Goal: Transaction & Acquisition: Purchase product/service

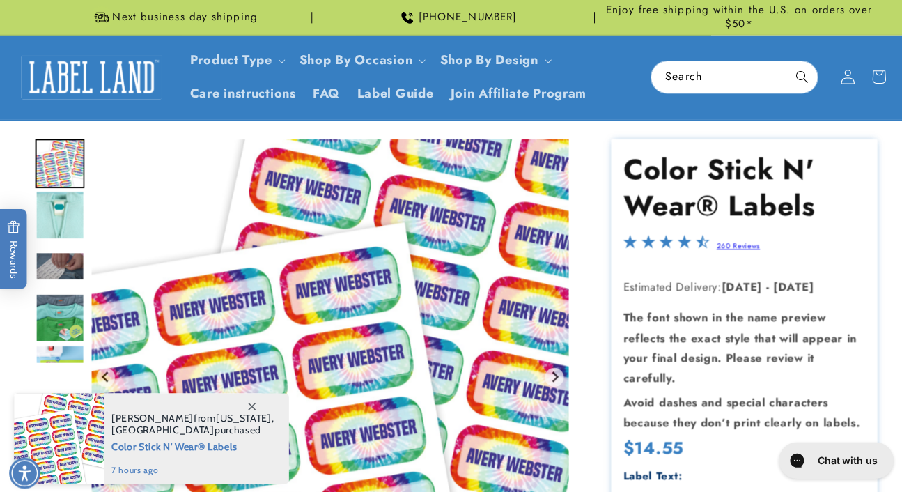
click at [836, 75] on icon at bounding box center [837, 76] width 15 height 15
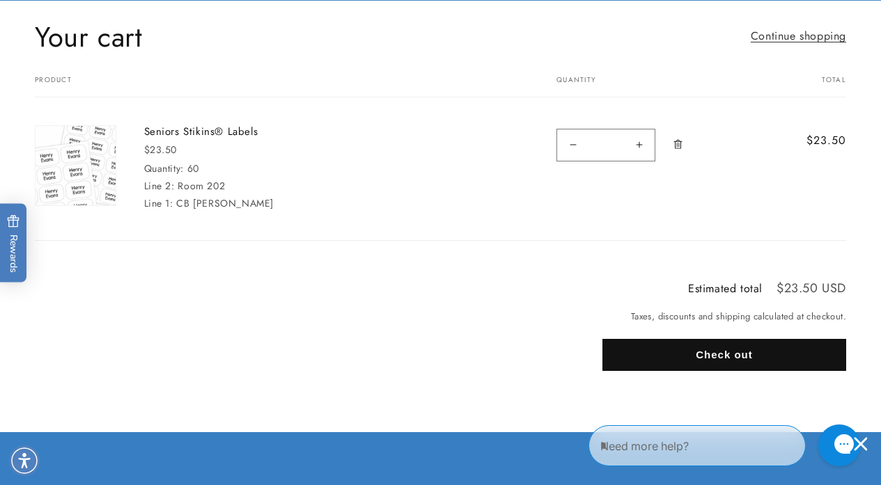
scroll to position [129, 0]
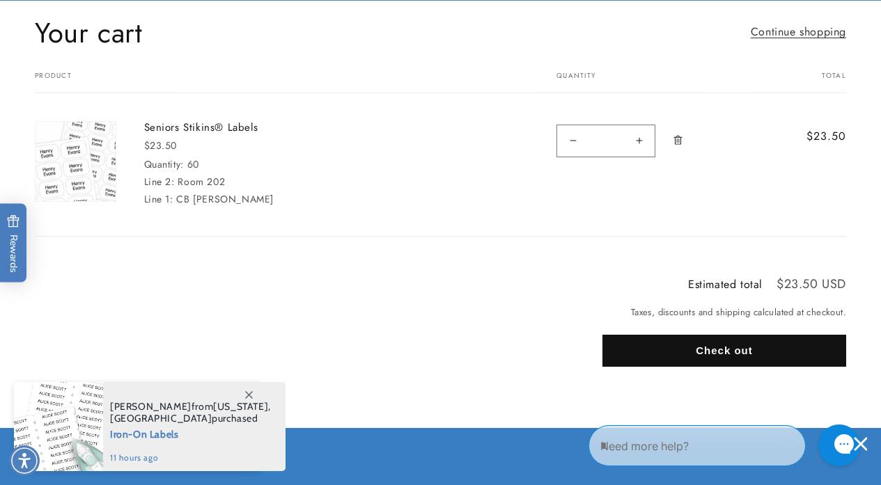
click at [714, 348] on button "Check out" at bounding box center [724, 351] width 244 height 32
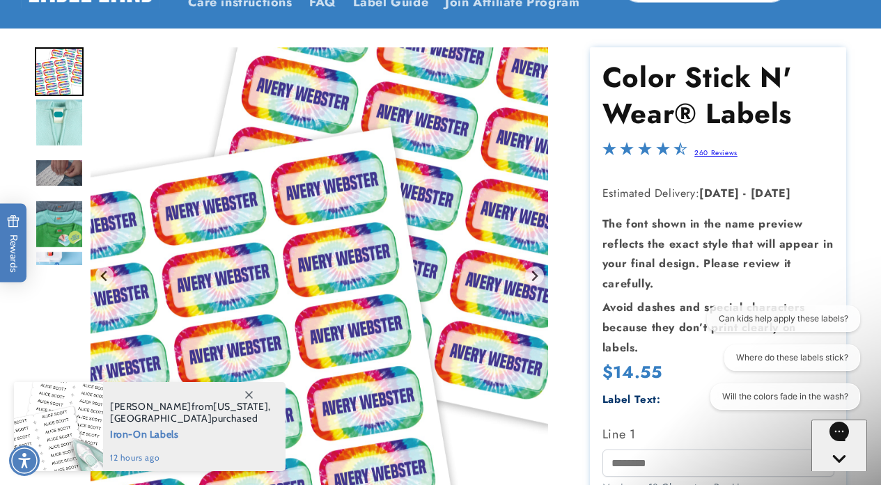
click at [246, 398] on icon at bounding box center [249, 395] width 8 height 8
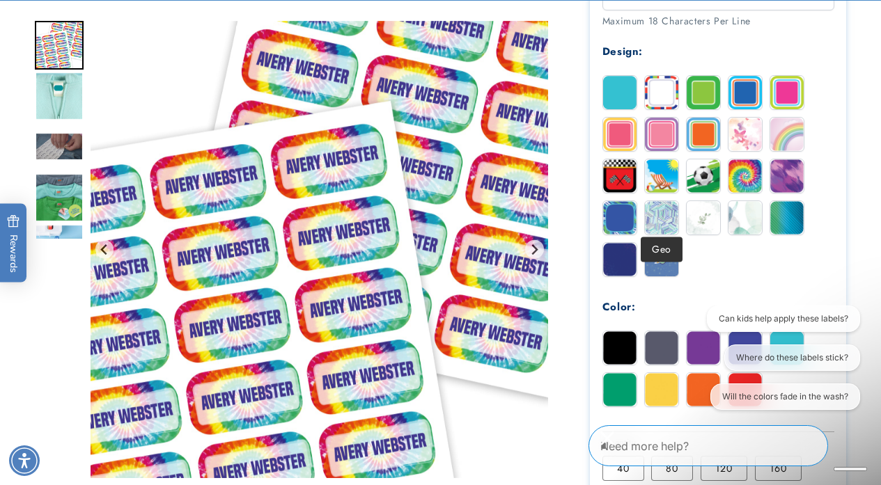
scroll to position [643, 0]
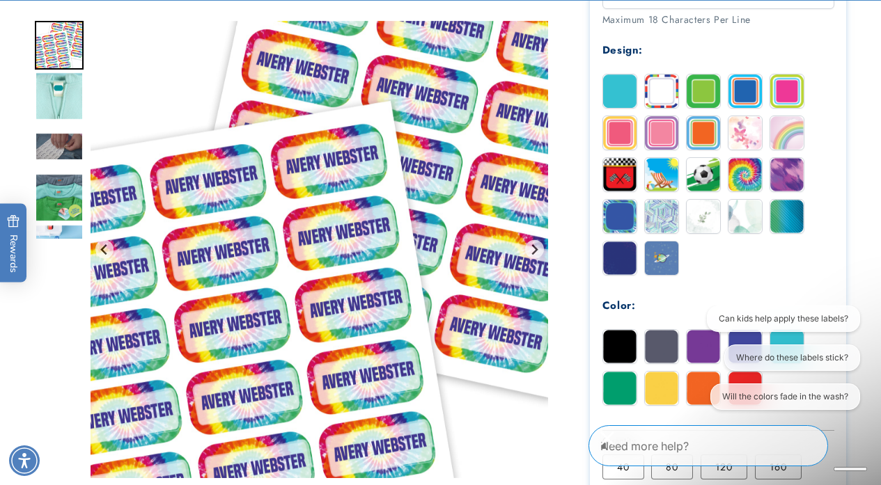
click at [662, 374] on img at bounding box center [661, 388] width 33 height 33
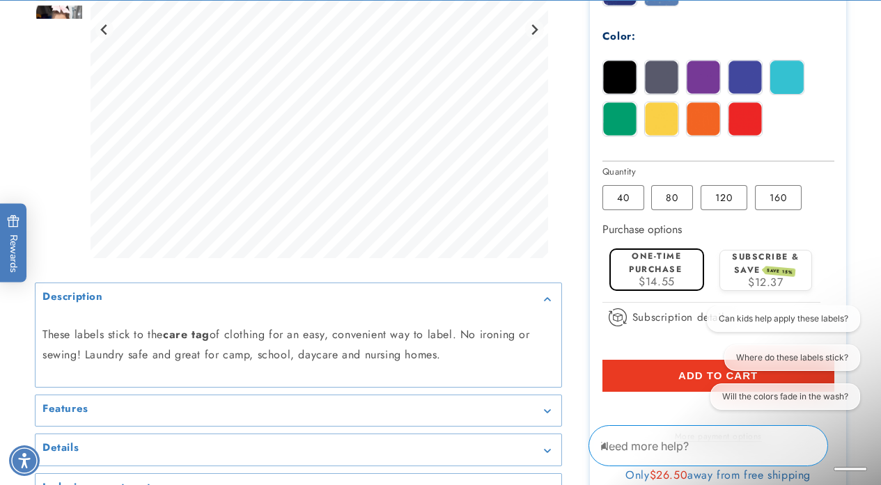
scroll to position [916, 0]
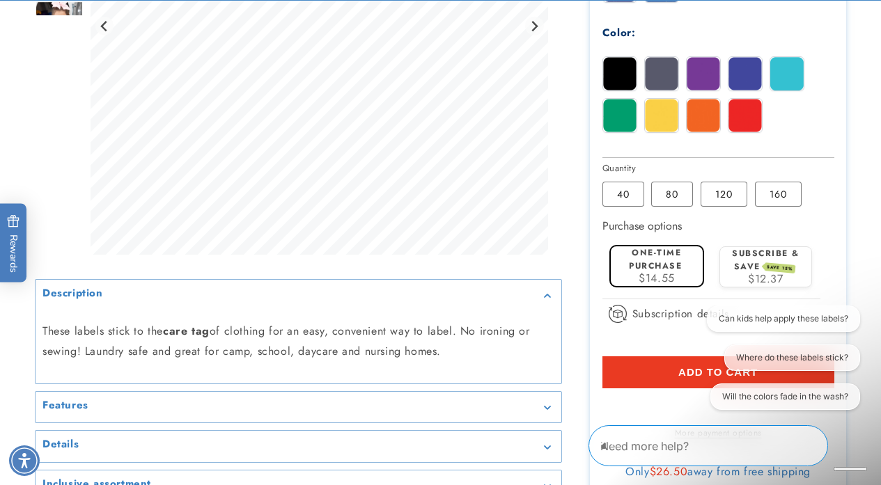
click at [653, 258] on label "One-time purchase" at bounding box center [655, 259] width 53 height 26
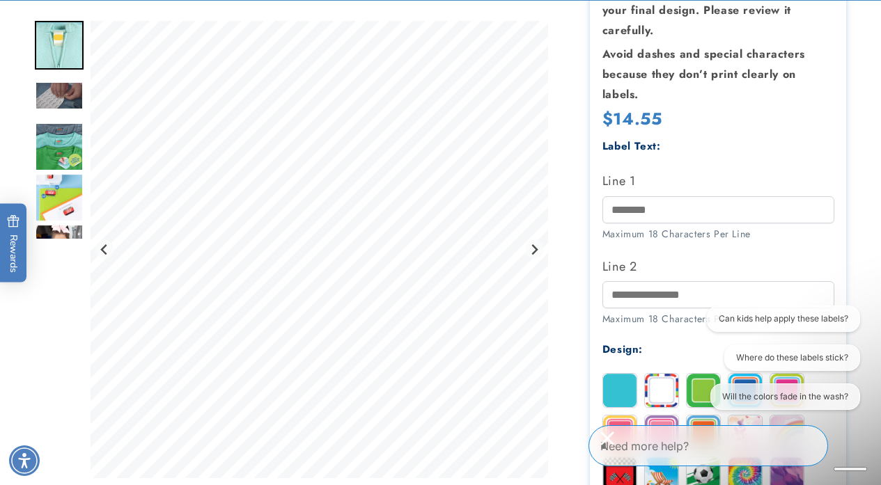
scroll to position [344, 0]
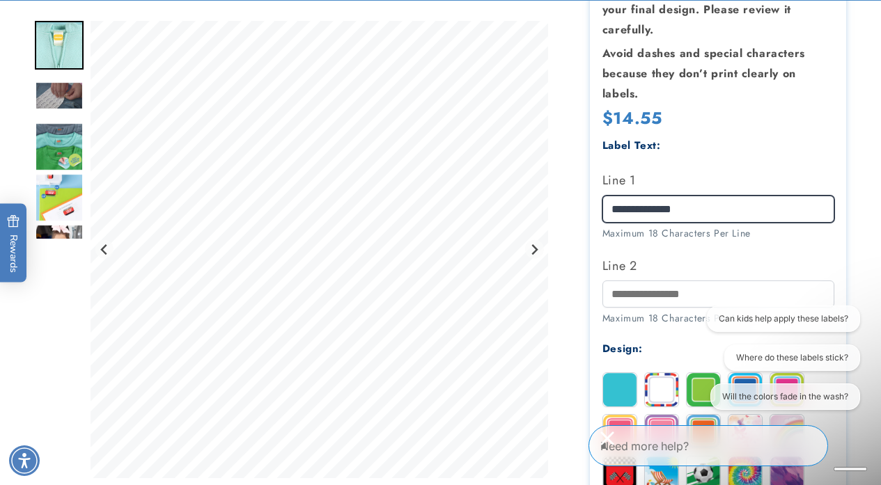
type input "**********"
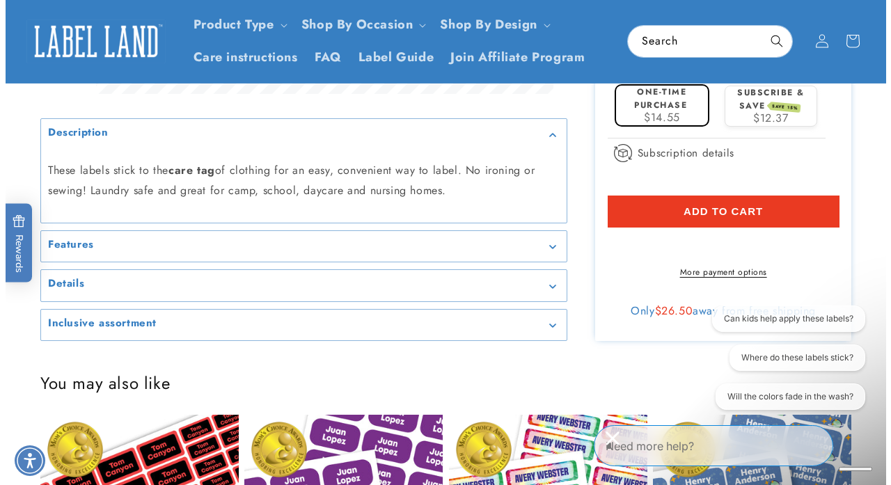
scroll to position [1073, 0]
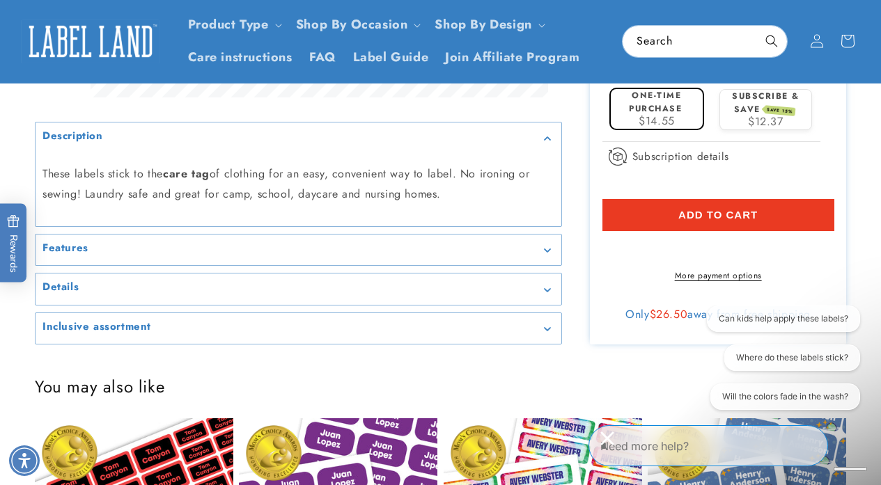
type input "********"
click at [714, 211] on span "Add to cart" at bounding box center [717, 215] width 79 height 13
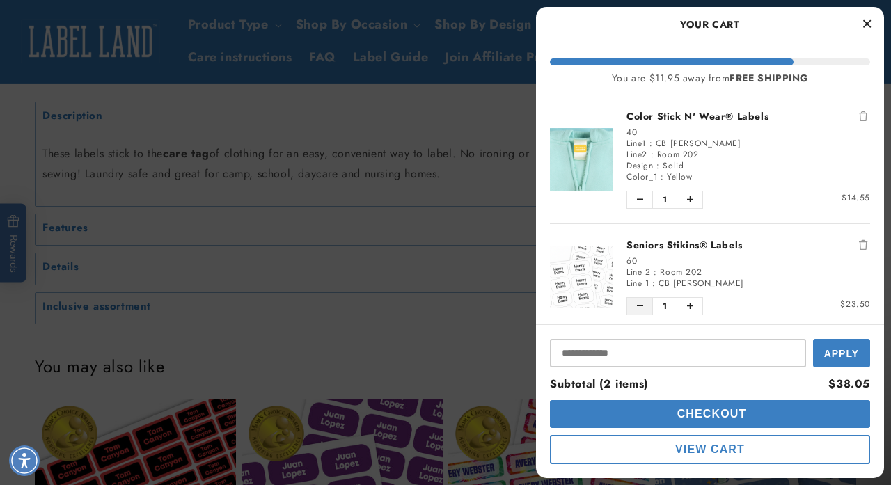
click at [640, 304] on icon "Decrease quantity of Seniors Stikins® Labels" at bounding box center [640, 306] width 6 height 8
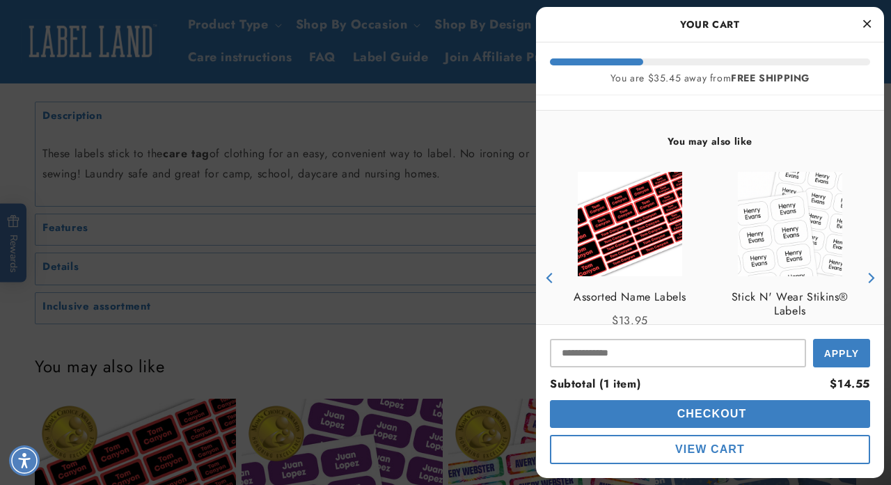
scroll to position [114, 0]
click at [719, 409] on span "Checkout" at bounding box center [710, 414] width 73 height 12
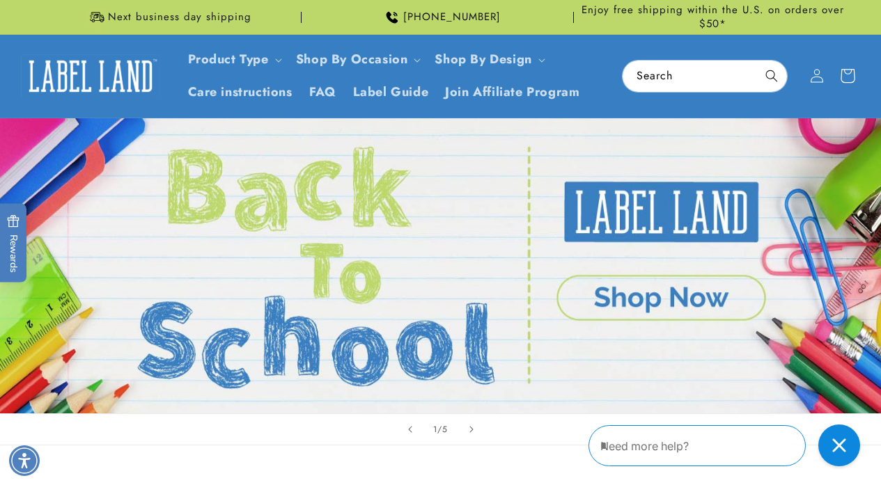
click at [847, 79] on icon at bounding box center [847, 76] width 33 height 33
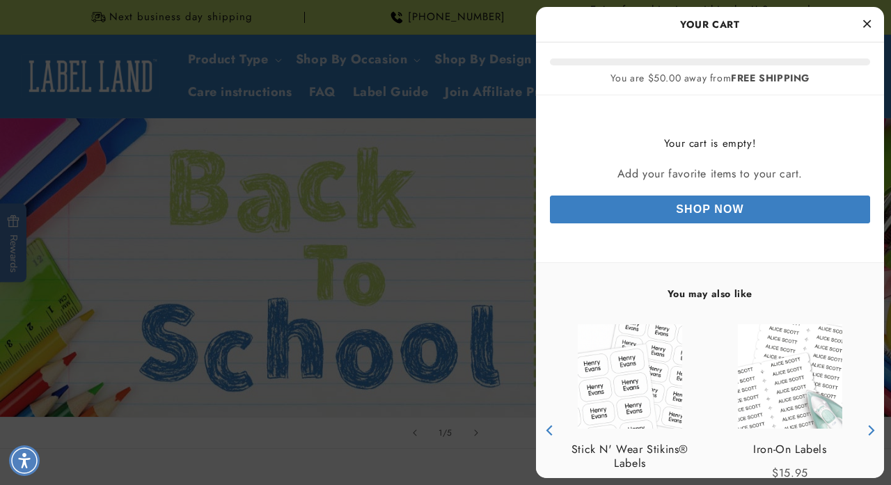
click at [867, 21] on icon "Close Cart" at bounding box center [867, 23] width 8 height 13
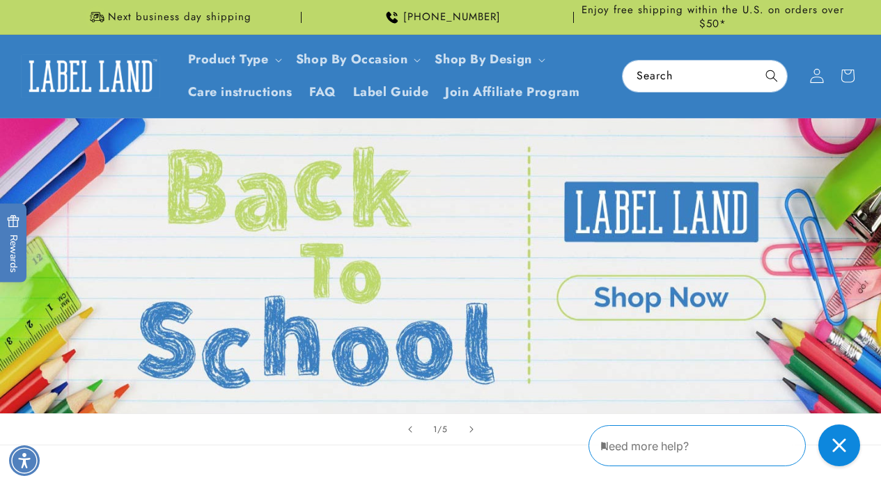
click at [815, 79] on icon at bounding box center [816, 76] width 15 height 15
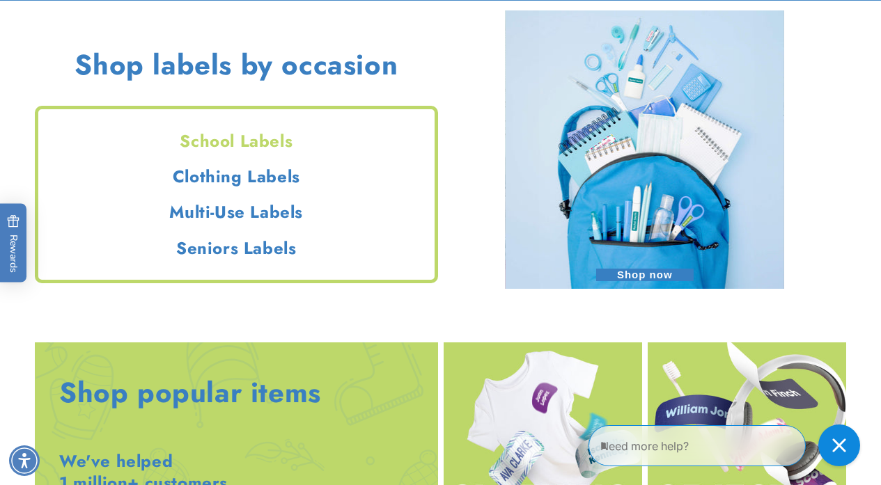
scroll to position [1215, 0]
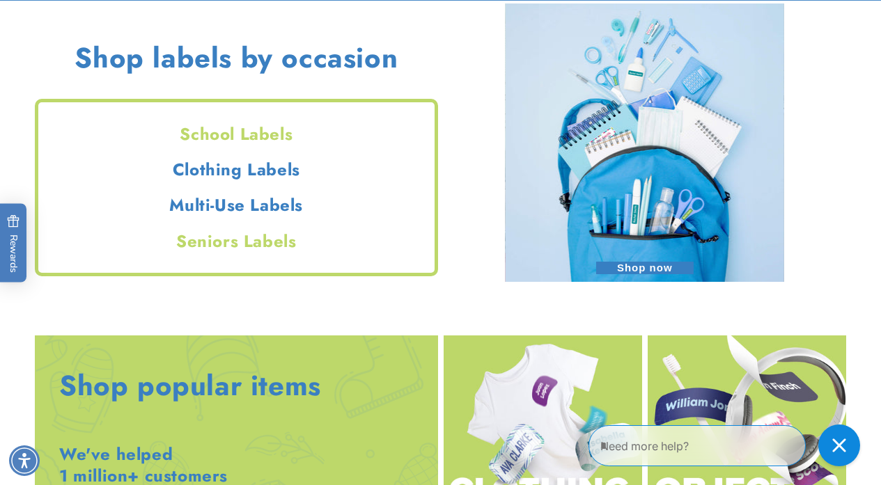
click at [225, 252] on h2 "Seniors Labels" at bounding box center [236, 241] width 396 height 22
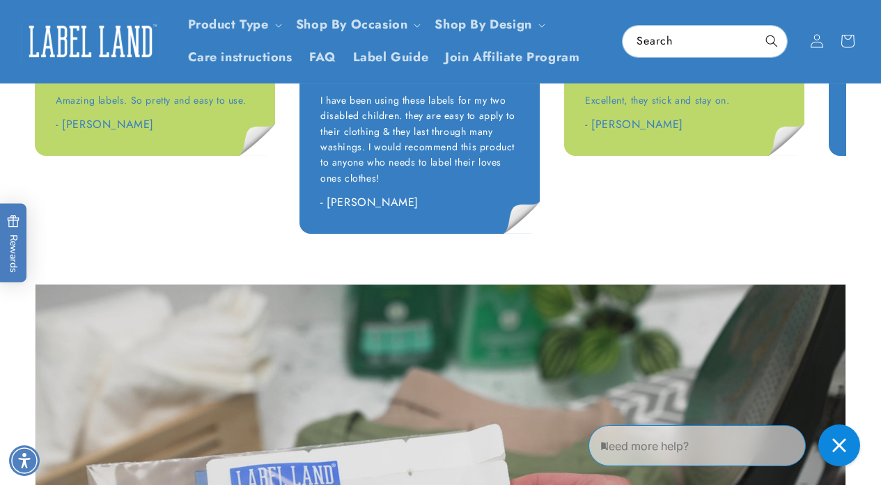
scroll to position [2052, 0]
